Goal: Task Accomplishment & Management: Manage account settings

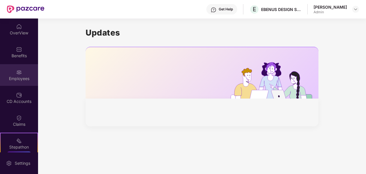
click at [20, 74] on img at bounding box center [19, 72] width 6 height 6
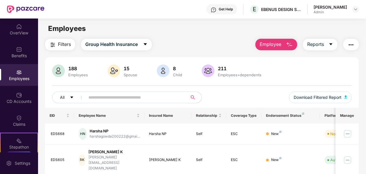
click at [166, 97] on input "text" at bounding box center [134, 97] width 91 height 9
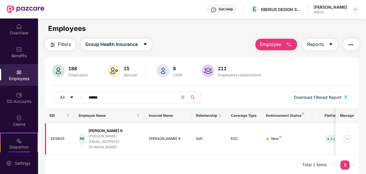
type input "******"
click at [347, 134] on img at bounding box center [347, 138] width 9 height 9
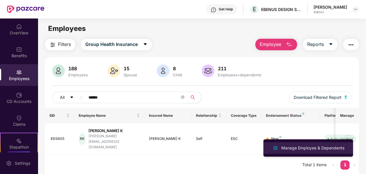
click at [311, 145] on div "Manage Employee & Dependents" at bounding box center [312, 147] width 65 height 6
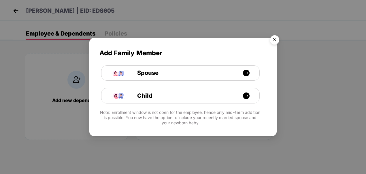
click at [276, 41] on img "Close" at bounding box center [275, 41] width 16 height 16
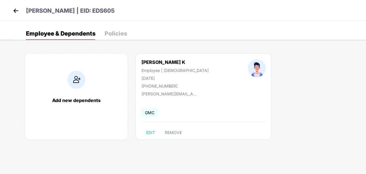
click at [17, 5] on div "[PERSON_NAME] | EID: EDS605" at bounding box center [183, 10] width 366 height 21
click at [12, 11] on img at bounding box center [16, 10] width 9 height 9
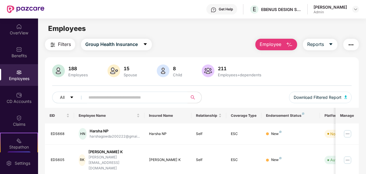
click at [152, 96] on input "text" at bounding box center [134, 97] width 91 height 9
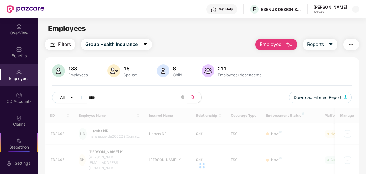
type input "****"
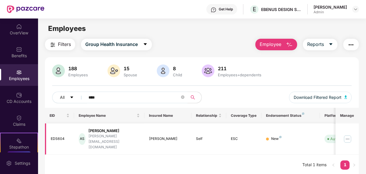
click at [347, 134] on img at bounding box center [347, 138] width 9 height 9
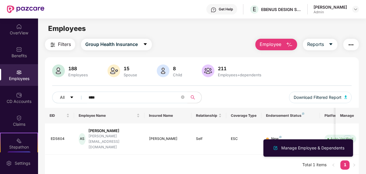
click at [325, 147] on div "Manage Employee & Dependents" at bounding box center [312, 147] width 65 height 6
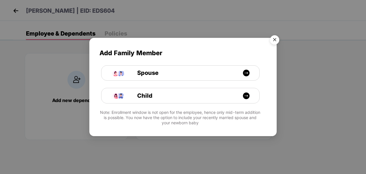
click at [277, 43] on img "Close" at bounding box center [275, 41] width 16 height 16
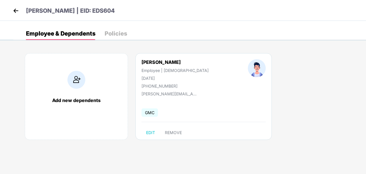
click at [14, 11] on img at bounding box center [16, 10] width 9 height 9
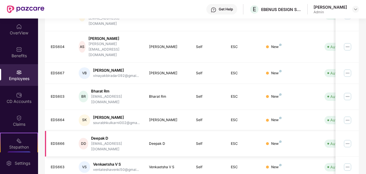
scroll to position [115, 0]
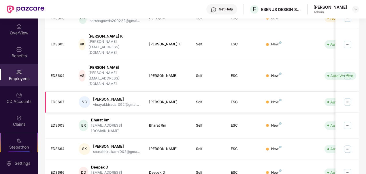
drag, startPoint x: 346, startPoint y: 61, endPoint x: 274, endPoint y: 71, distance: 73.4
click at [346, 71] on img at bounding box center [347, 75] width 9 height 9
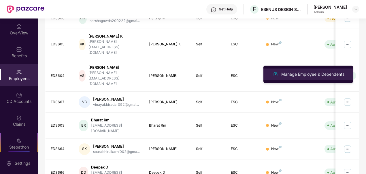
click at [291, 76] on div "Manage Employee & Dependents" at bounding box center [312, 74] width 65 height 6
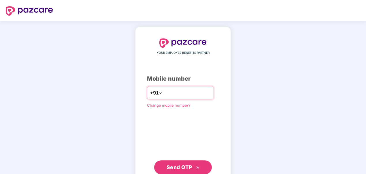
click at [191, 96] on input "number" at bounding box center [186, 92] width 47 height 9
click at [163, 91] on input "**********" at bounding box center [186, 92] width 47 height 9
type input "**********"
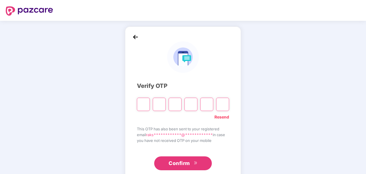
type input "*"
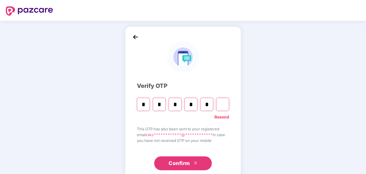
type input "*"
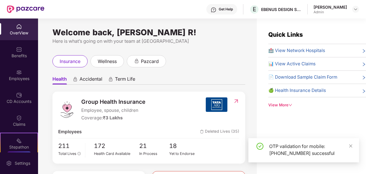
scroll to position [86, 0]
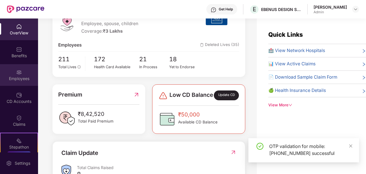
click at [25, 72] on div "Employees" at bounding box center [19, 75] width 38 height 22
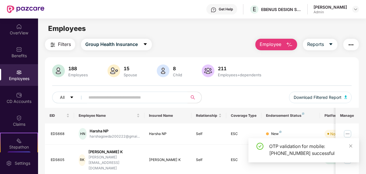
click at [131, 97] on input "text" at bounding box center [134, 97] width 91 height 9
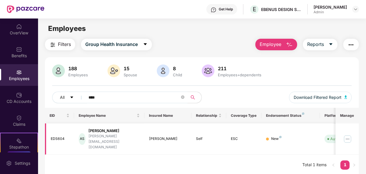
type input "****"
click at [349, 135] on img at bounding box center [347, 138] width 9 height 9
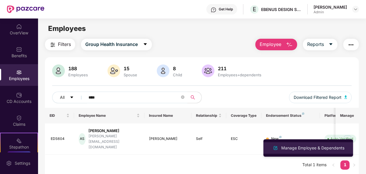
click at [323, 145] on div "Manage Employee & Dependents" at bounding box center [312, 147] width 65 height 6
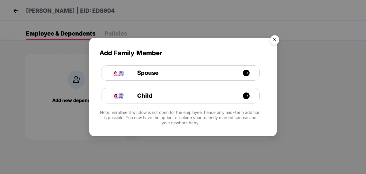
click at [277, 42] on img "Close" at bounding box center [275, 41] width 16 height 16
